Goal: Use online tool/utility: Utilize a website feature to perform a specific function

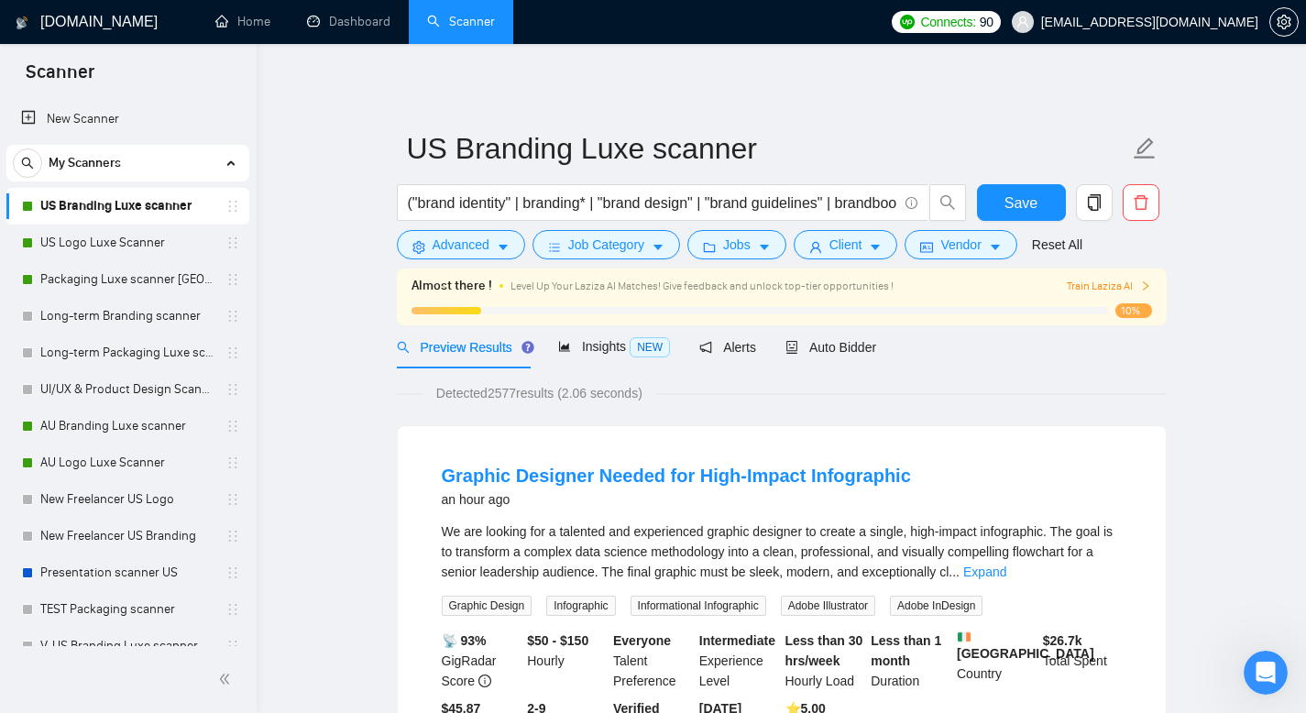
scroll to position [18, 0]
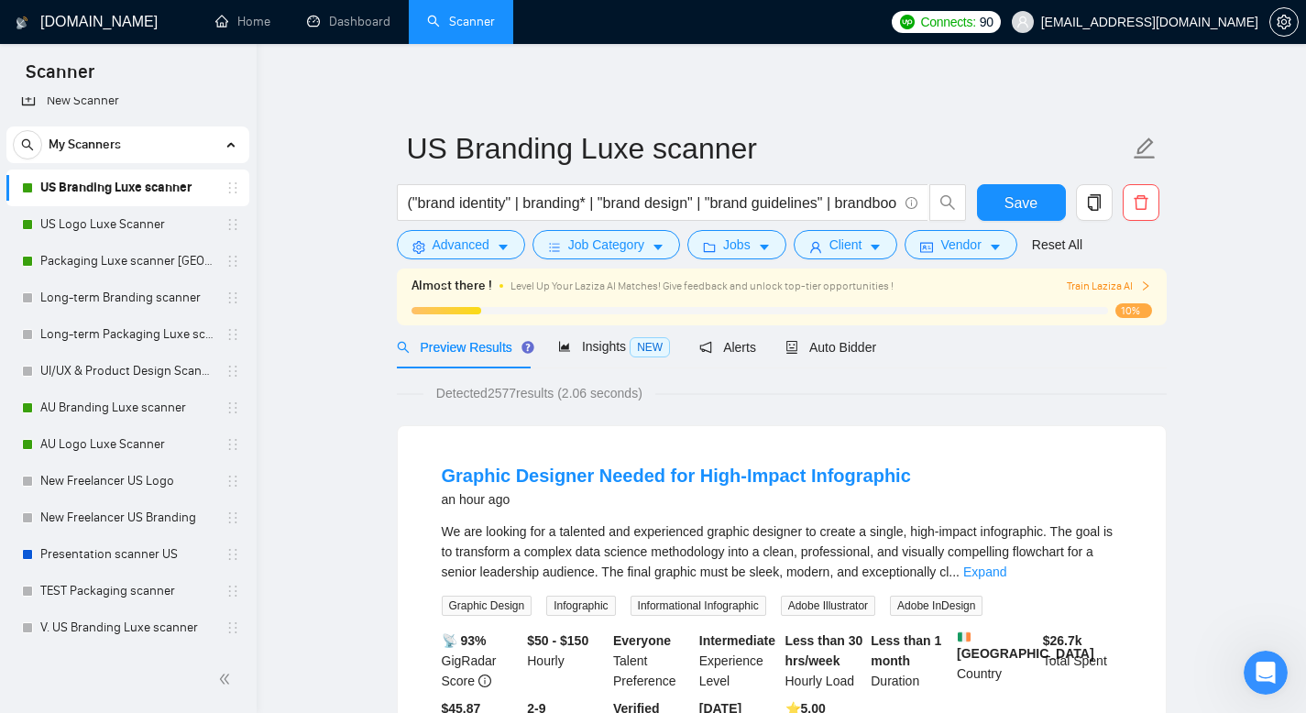
click at [1084, 280] on span "Train Laziza AI" at bounding box center [1109, 286] width 84 height 17
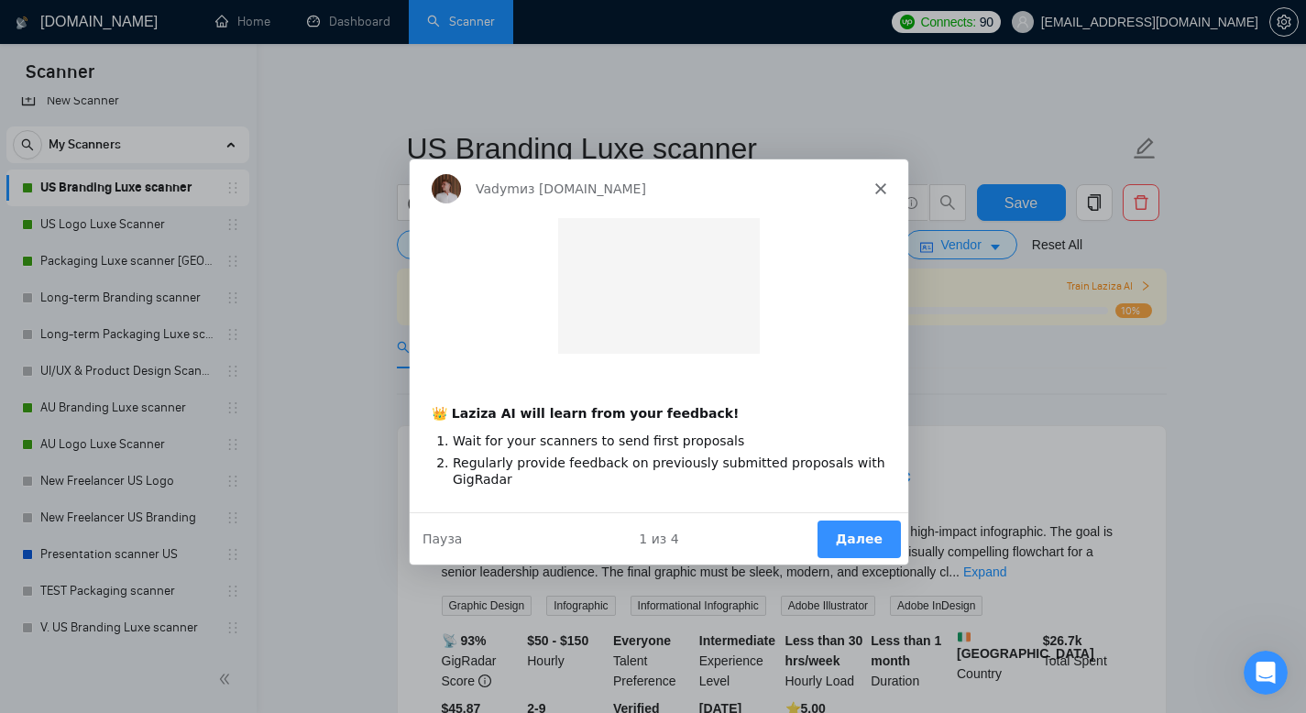
scroll to position [0, 0]
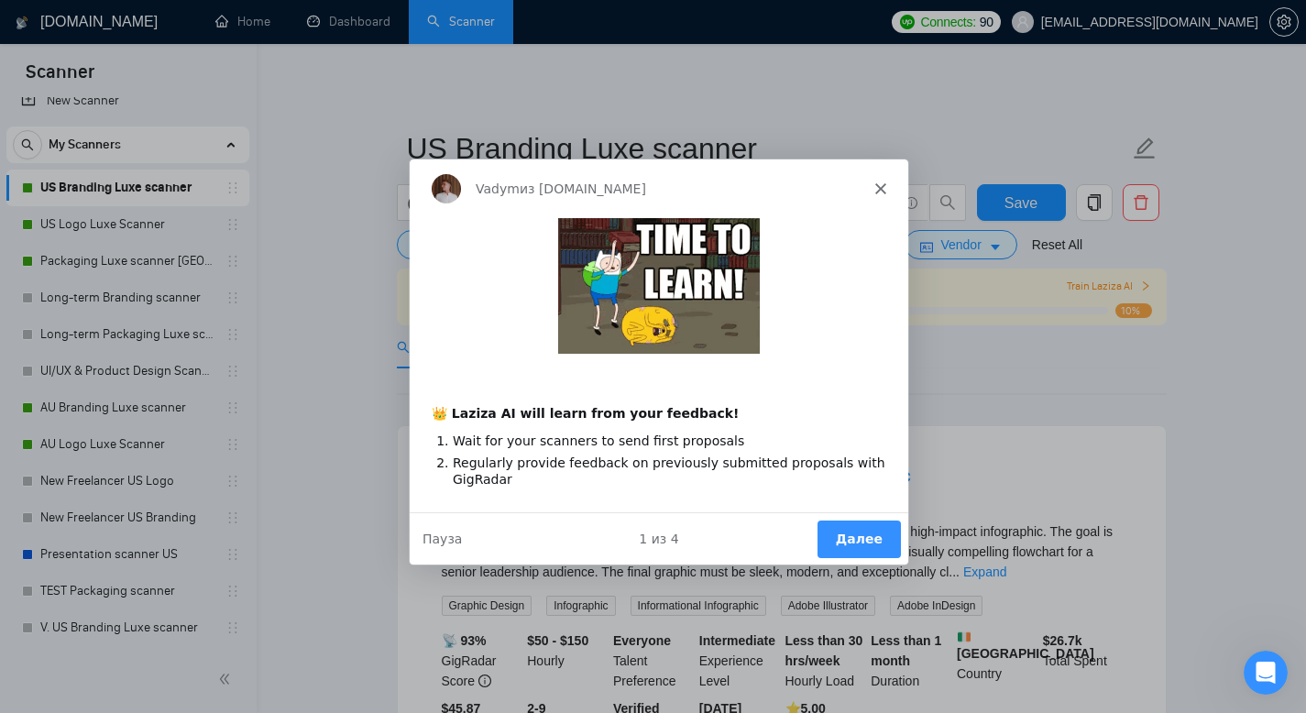
click at [882, 191] on polygon "Закрыть" at bounding box center [878, 186] width 11 height 11
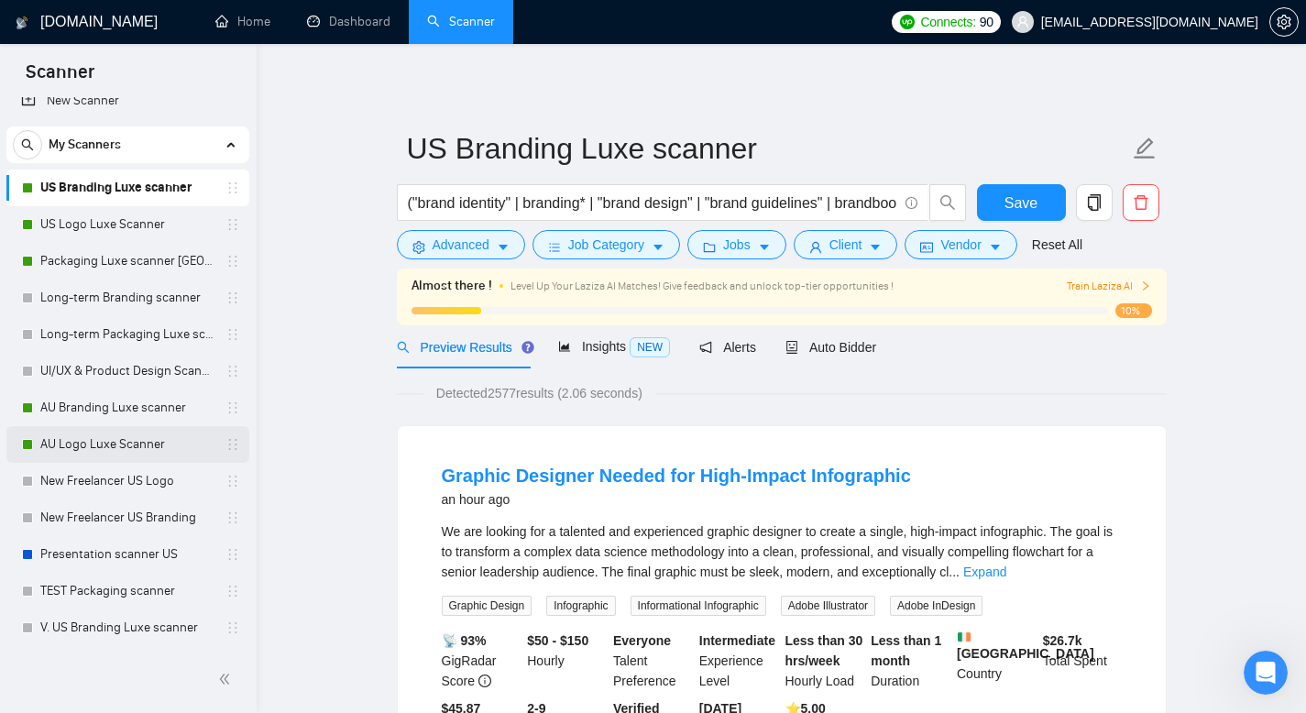
click at [157, 446] on link "AU Logo Luxe Scanner" at bounding box center [127, 444] width 174 height 37
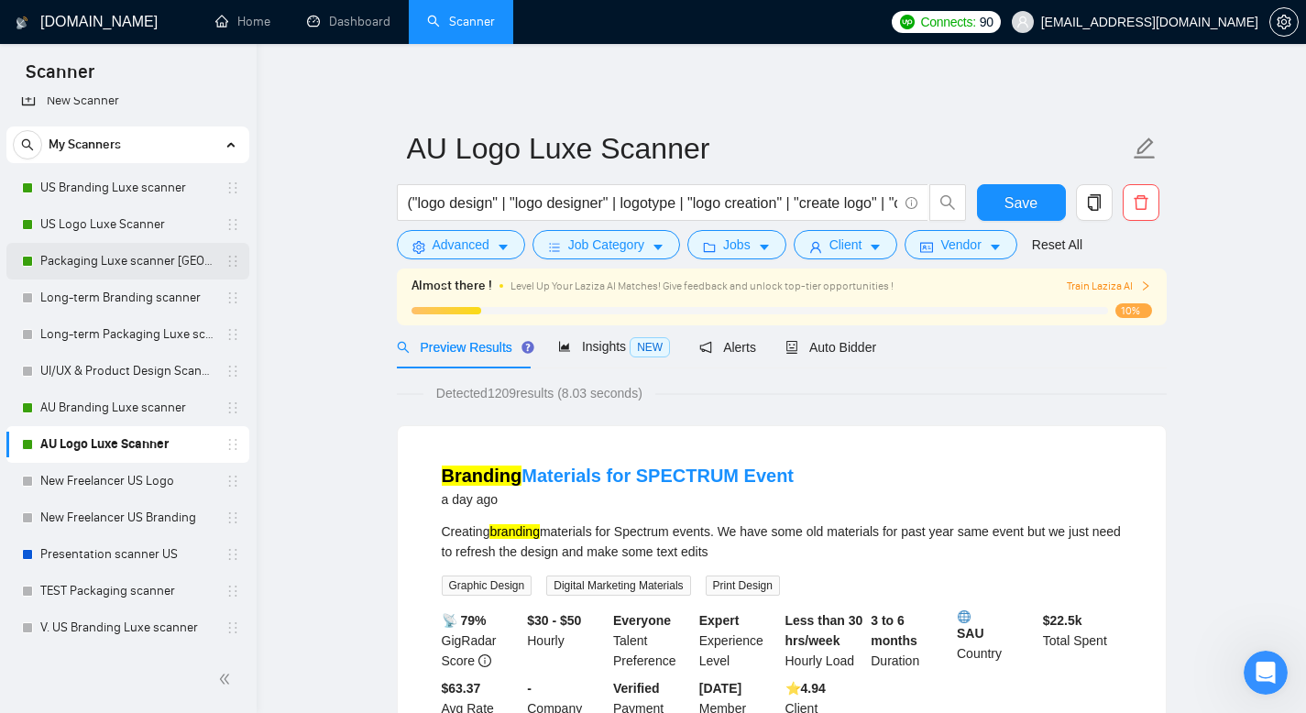
click at [135, 266] on link "Packaging Luxe scanner [GEOGRAPHIC_DATA]" at bounding box center [127, 261] width 174 height 37
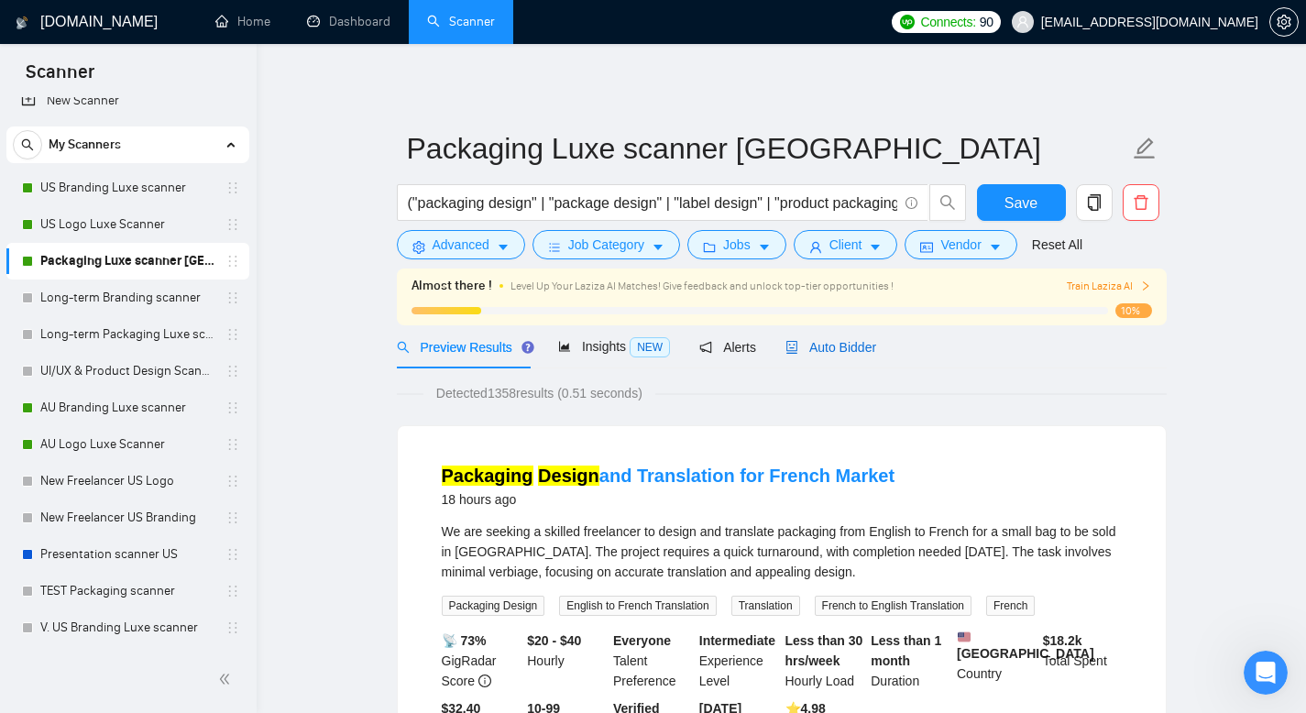
click at [841, 348] on span "Auto Bidder" at bounding box center [830, 347] width 91 height 15
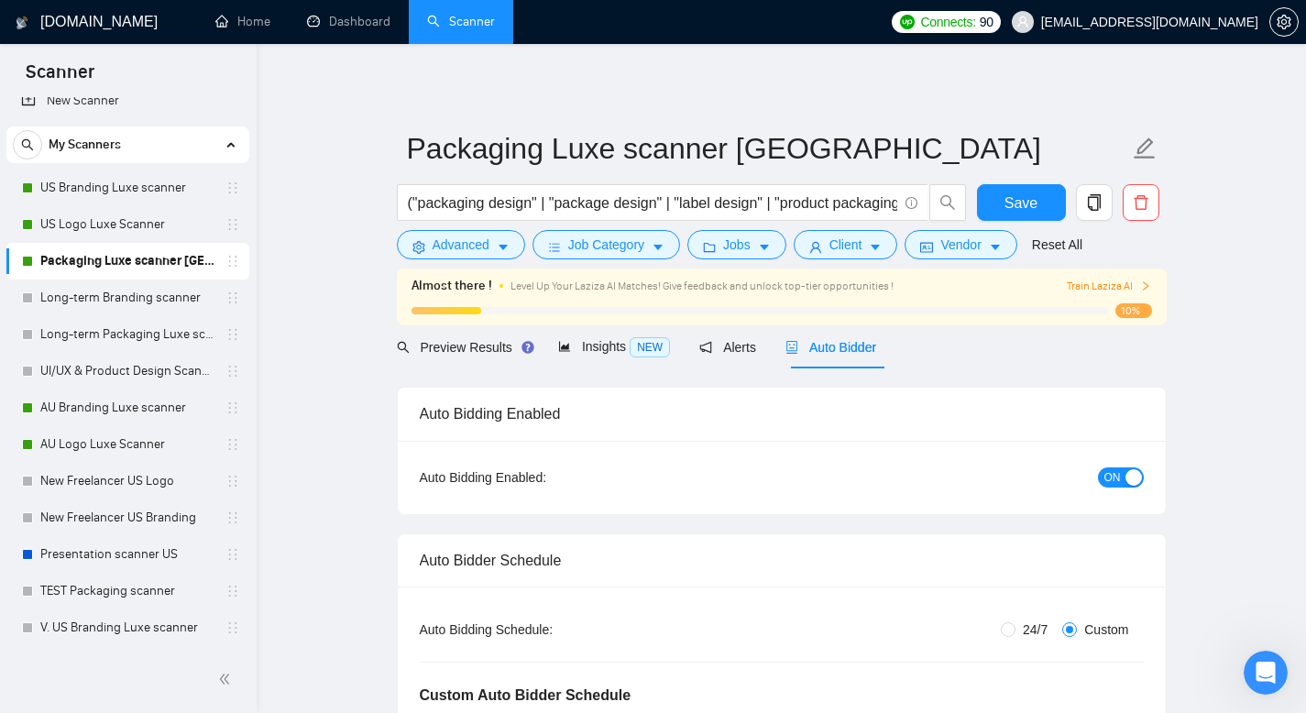
radio input "true"
radio input "false"
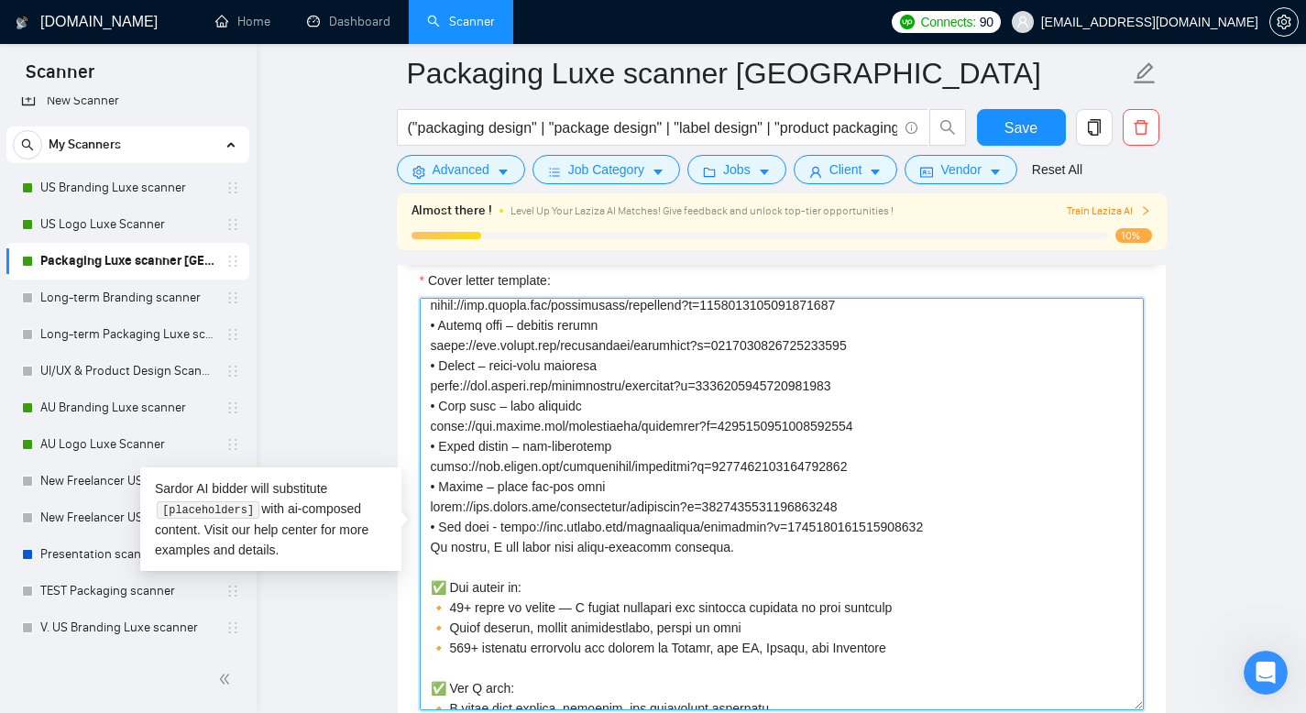
scroll to position [472, 0]
drag, startPoint x: 434, startPoint y: 367, endPoint x: 746, endPoint y: 580, distance: 377.7
click at [746, 580] on textarea "Cover letter template:" at bounding box center [782, 504] width 724 height 412
